Goal: Task Accomplishment & Management: Use online tool/utility

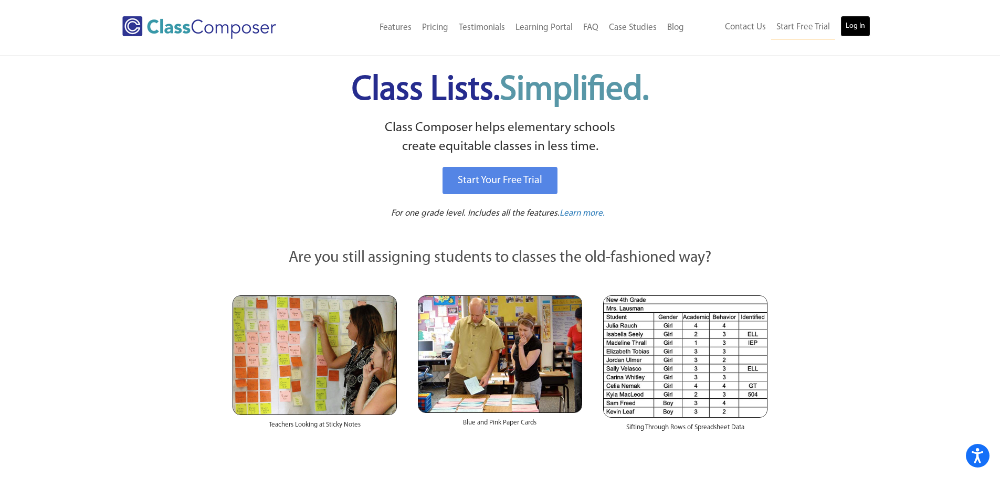
click at [866, 24] on link "Log In" at bounding box center [856, 26] width 30 height 21
click at [856, 22] on link "Log In" at bounding box center [856, 26] width 30 height 21
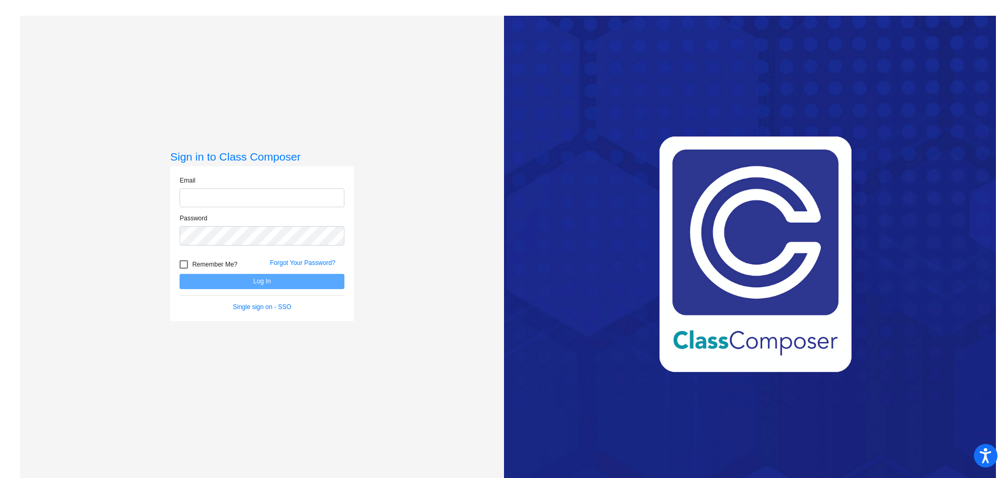
type input "[PERSON_NAME][EMAIL_ADDRESS][PERSON_NAME][DOMAIN_NAME]"
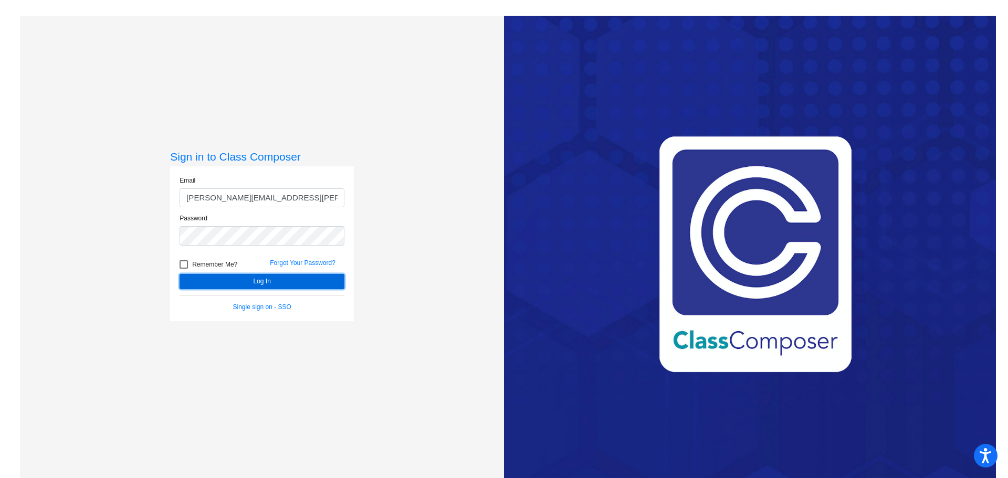
click at [255, 284] on button "Log In" at bounding box center [262, 281] width 165 height 15
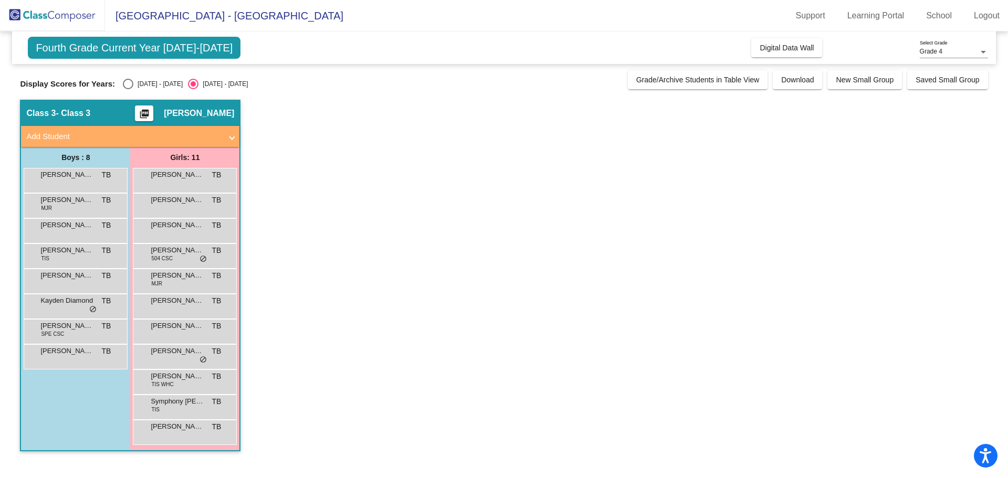
click at [241, 84] on div "Display Scores for Years: [DATE] - [DATE] [DATE] - [DATE]" at bounding box center [321, 84] width 602 height 11
click at [204, 55] on span "Fourth Grade Current Year [DATE]-[DATE]" at bounding box center [134, 48] width 213 height 22
click at [259, 16] on span "Weirton Elementary School - Teresa" at bounding box center [224, 15] width 238 height 17
click at [373, 69] on div "Fourth Grade Current Year 2025-2026 Add, Move, or Retain Students Off On Incomi…" at bounding box center [504, 247] width 968 height 431
